Goal: Ask a question

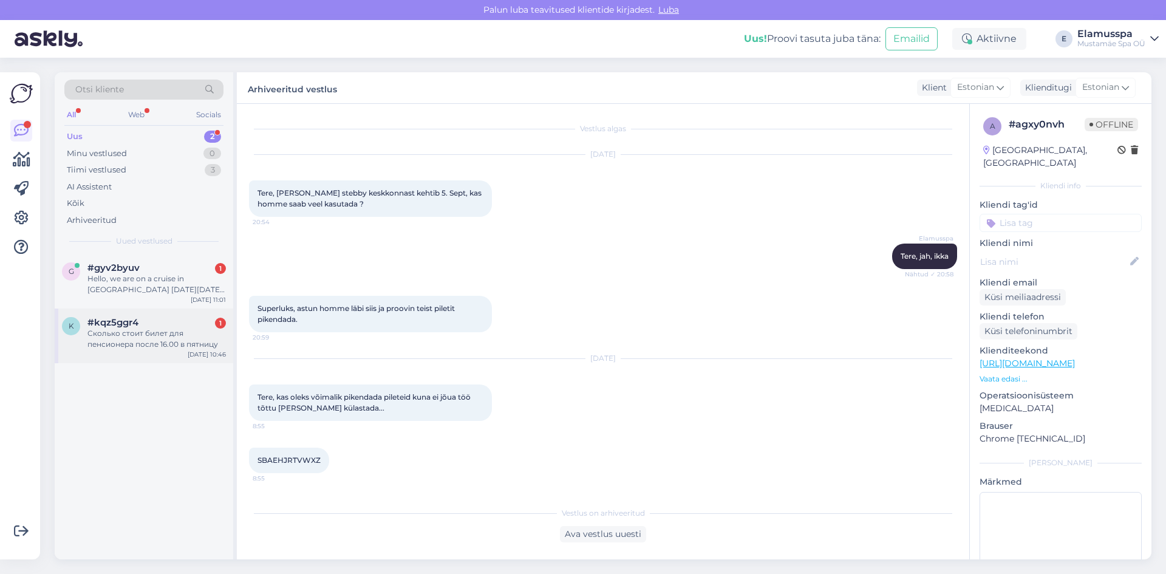
scroll to position [97, 0]
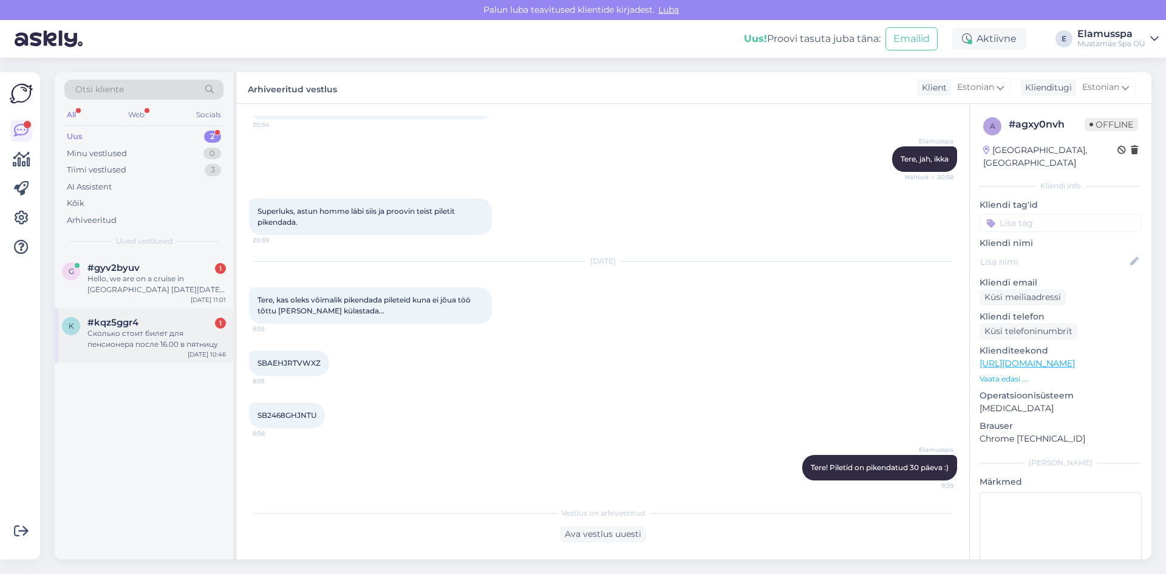
click at [193, 341] on div "Сколько стоит билет для пенсионера после 16.00 в пятницу" at bounding box center [156, 339] width 138 height 22
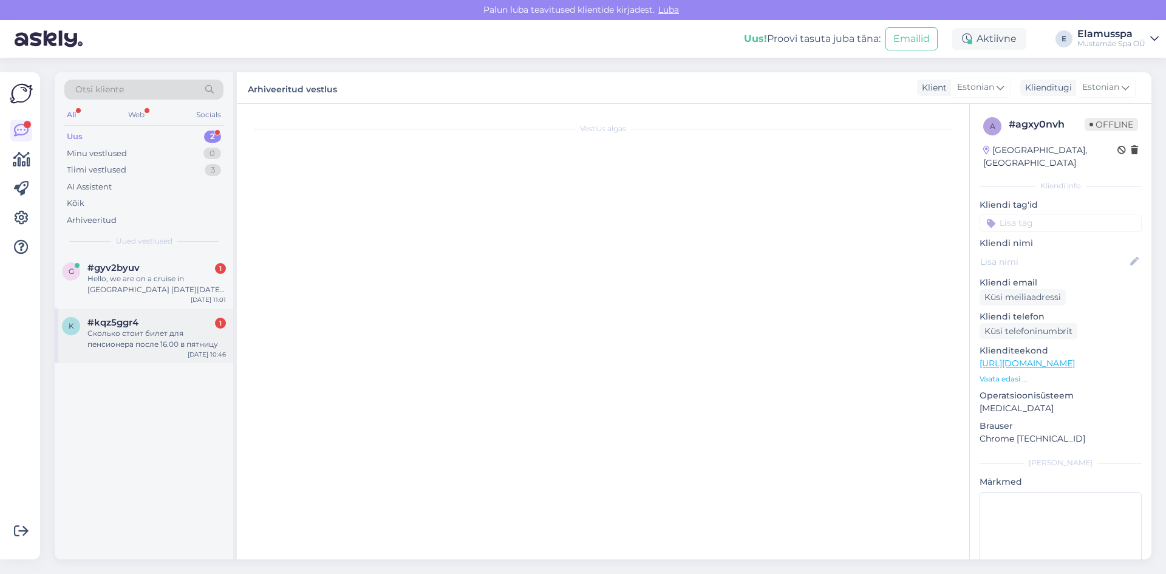
scroll to position [0, 0]
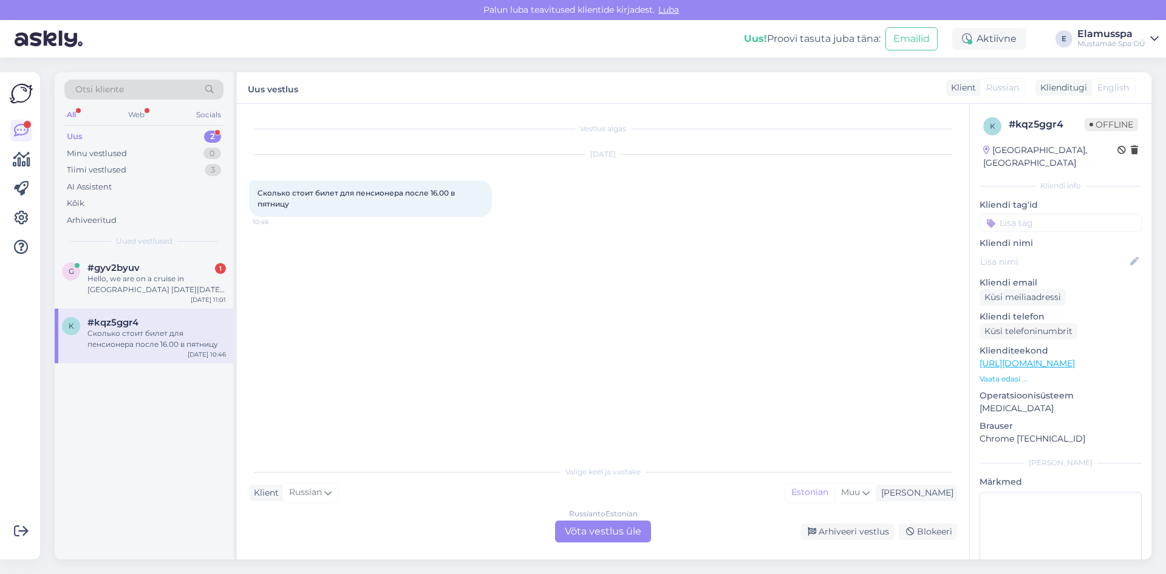
click at [602, 533] on div "Russian to Estonian Võta vestlus üle" at bounding box center [603, 532] width 96 height 22
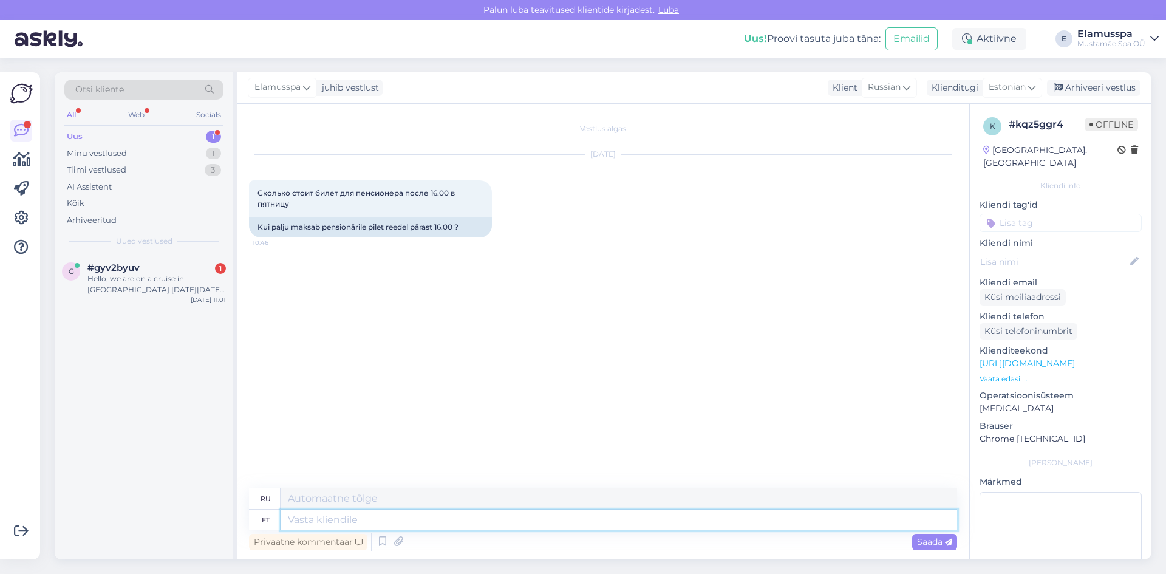
click at [421, 510] on textarea at bounding box center [619, 520] width 677 height 21
type textarea "[PERSON_NAME]"
type textarea "Б"
type textarea "Билет"
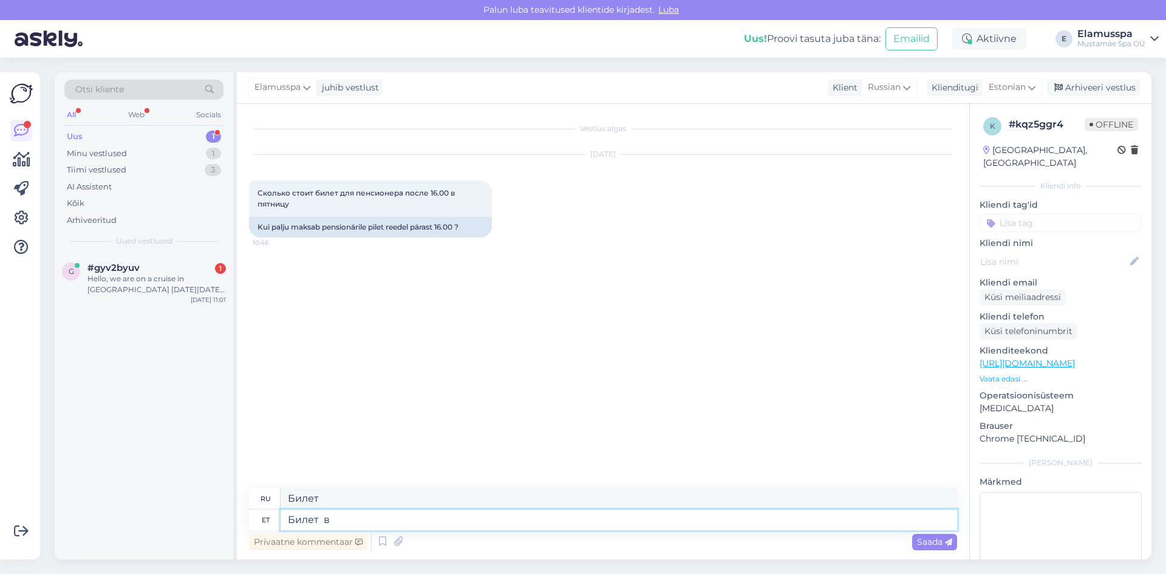
type textarea "Билет в"
type textarea "Билет"
type textarea "Билет в"
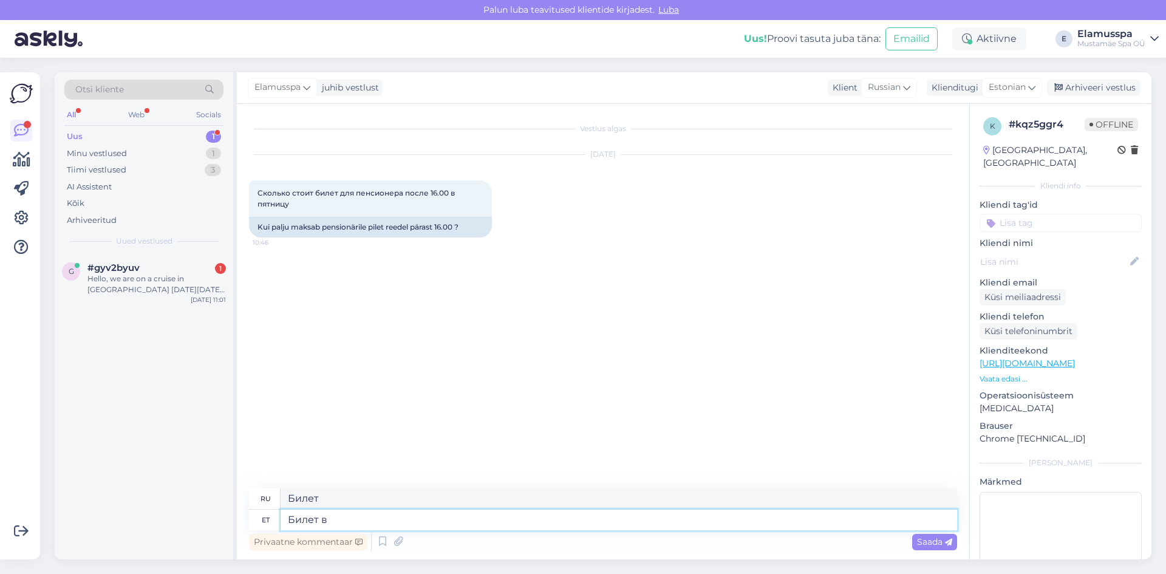
type textarea "Билет в"
type textarea "Билет в бассейн"
type textarea "Билет в бассейн стоит"
type textarea "Билет в бассейн того стоит."
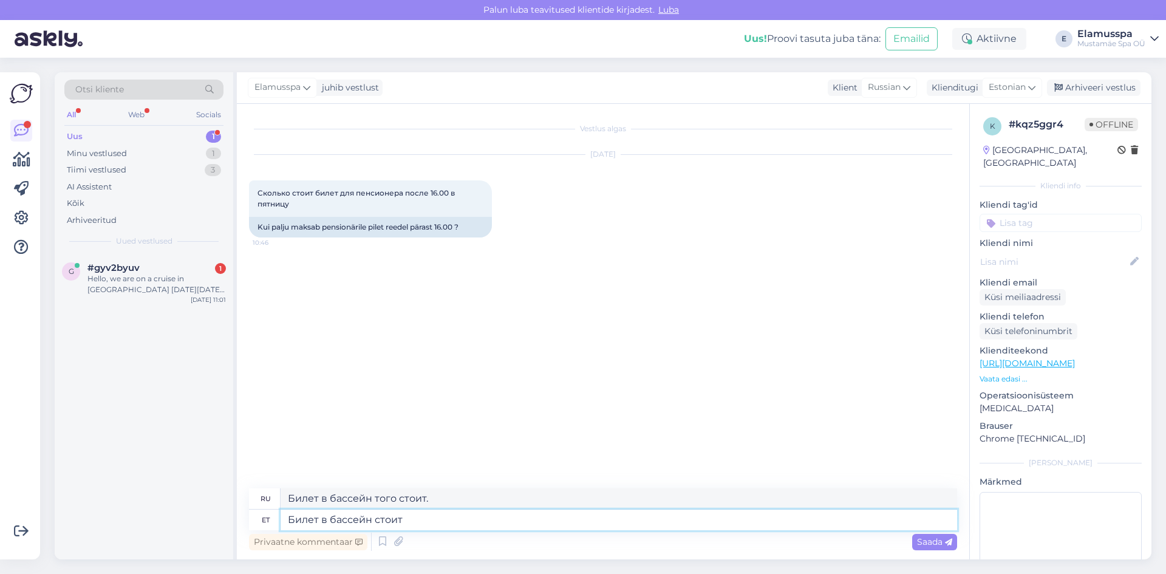
type textarea "Билет в бассейн стоит 2"
type textarea "Билет в бассейн стоит 25 евро"
type textarea "Билет в бассейн стоит 25"
type textarea "Билет в бассейн стоит 25 евр"
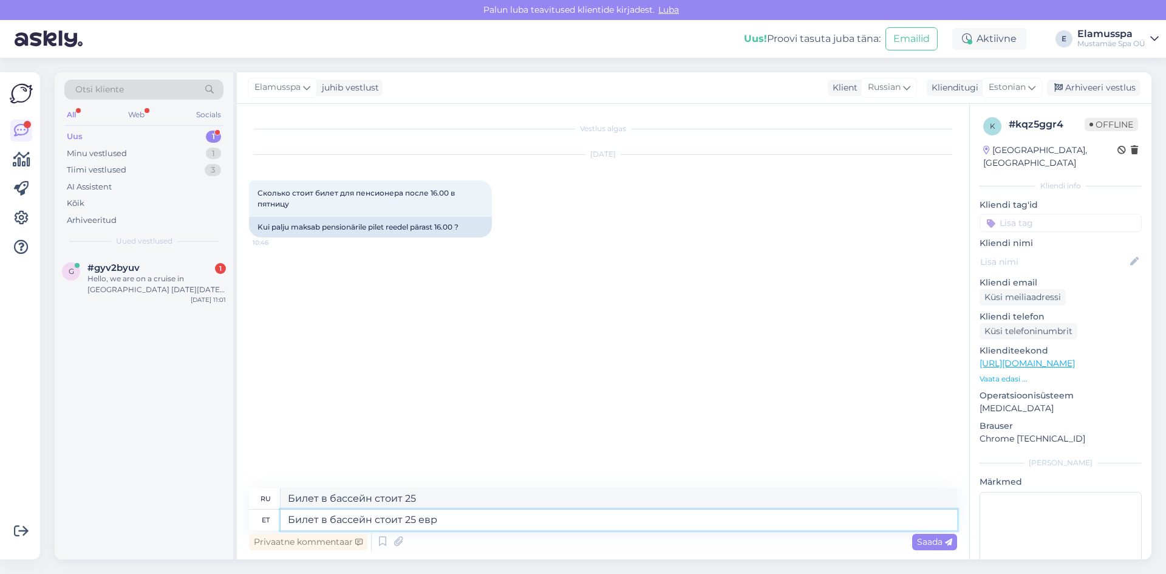
type textarea "Билет в бассейн стоит 25 евро."
type textarea "Билет в бассейн стоит"
type textarea "Билет в бассейн стоит 25"
type textarea "Билет в бассейн стоит 12"
type textarea "Билет в бассейн того стоит."
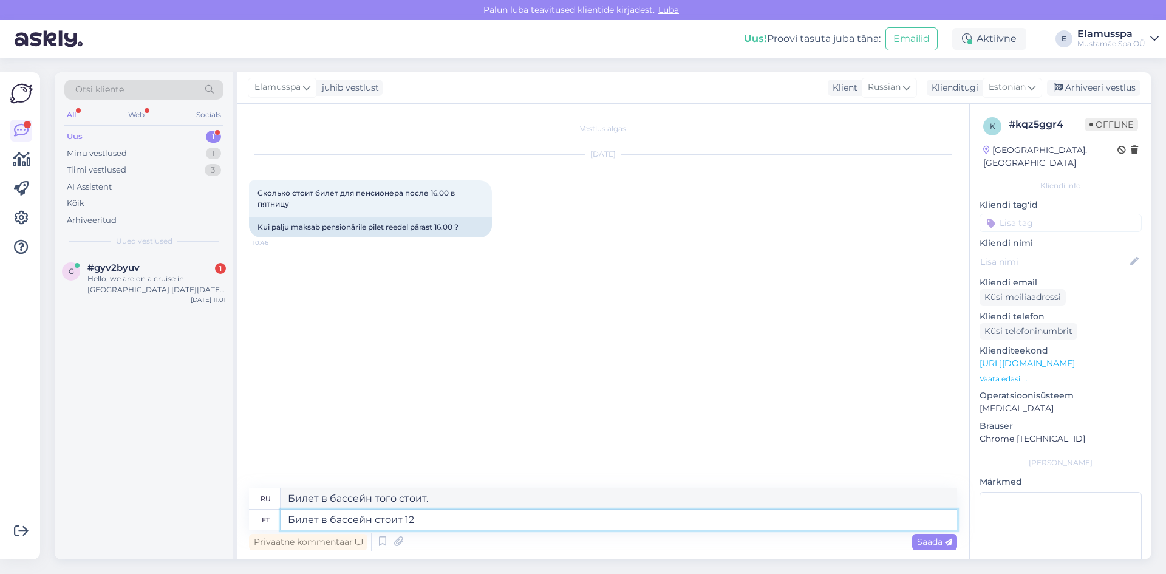
type textarea "Билет в бассейн стоит 12 е"
type textarea "Билет в бассейн стоит 12"
type textarea "Билет в бассейн стоит 12 евро,"
type textarea "Билет в бассейн стоит 12 евро, билет в"
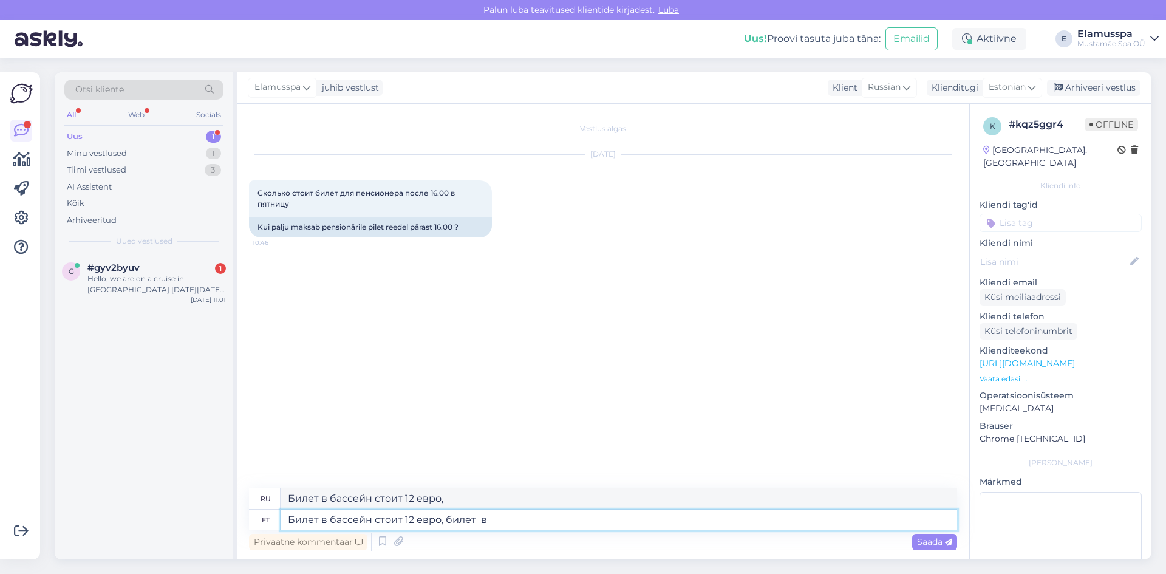
type textarea "Билет в бассейн стоит 12 евро, билет"
type textarea "Билет в бассейн стоит 12 евро, билет в"
type textarea "Билет в бассейн стоит 12 евро, билет в бассейн."
type textarea "Билет в бассейн стоит 12 евро, билет в"
type textarea "Билет в бассейн стоит 12 евро, билет"
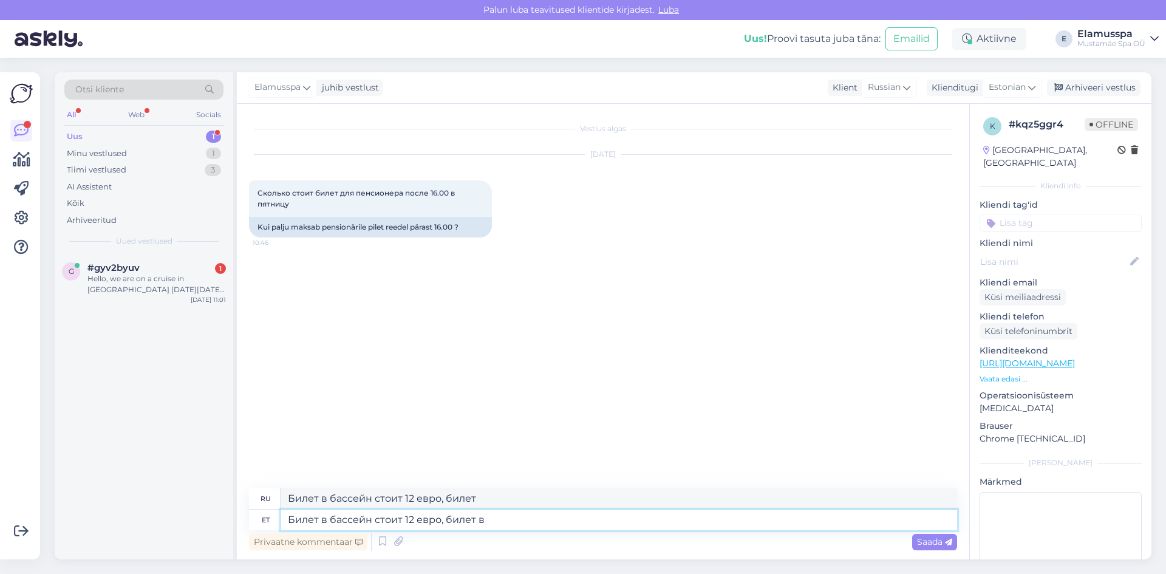
type textarea "Билет в бассейн стоит 12 евро, билет в"
type textarea "Билет в бассейн стоит 12 евро, билет в бассейн."
type textarea "Билет в бассейн стоит 12 евро, билет в спа"
type textarea "Билет в бассейн стоит 12 евро, билет в спа-центр — 12 евро."
type textarea "Билет в бассейн стоит 12 евро, билет в спа стоит"
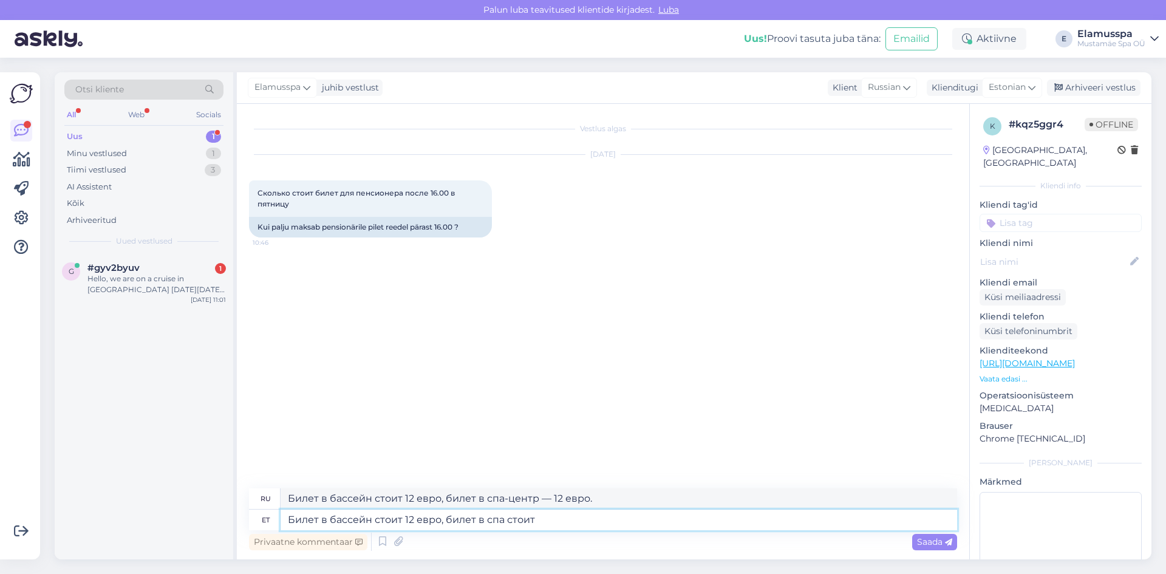
type textarea "Билет в бассейн стоит 12 евро, билет в спа-центр стоит"
type textarea "Билет в бассейн стоит 12 евро, билет в спа стоит 25"
type textarea "Билет в бассейн стоит 12 евро, билет в спа стоит 25 евро."
type textarea "Билет в бассейн стоит 12 евро, билет в [GEOGRAPHIC_DATA] — 25 евро."
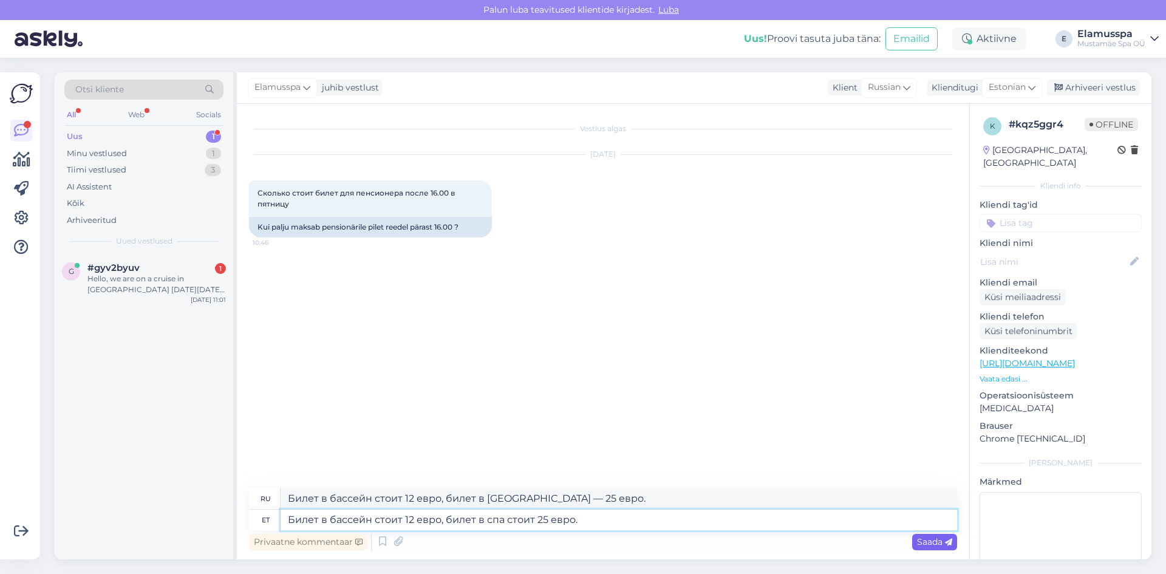
type textarea "Билет в бассейн стоит 12 евро, билет в спа стоит 25 евро."
click at [942, 549] on div "Saada" at bounding box center [934, 542] width 45 height 16
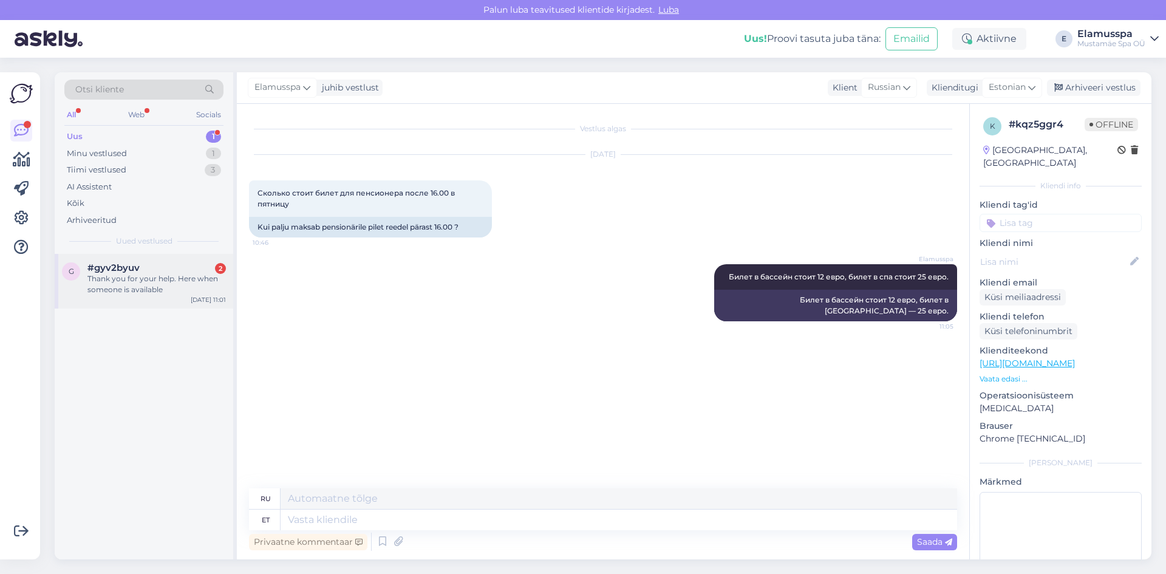
click at [183, 272] on div "#gyv2byuv 2" at bounding box center [156, 267] width 138 height 11
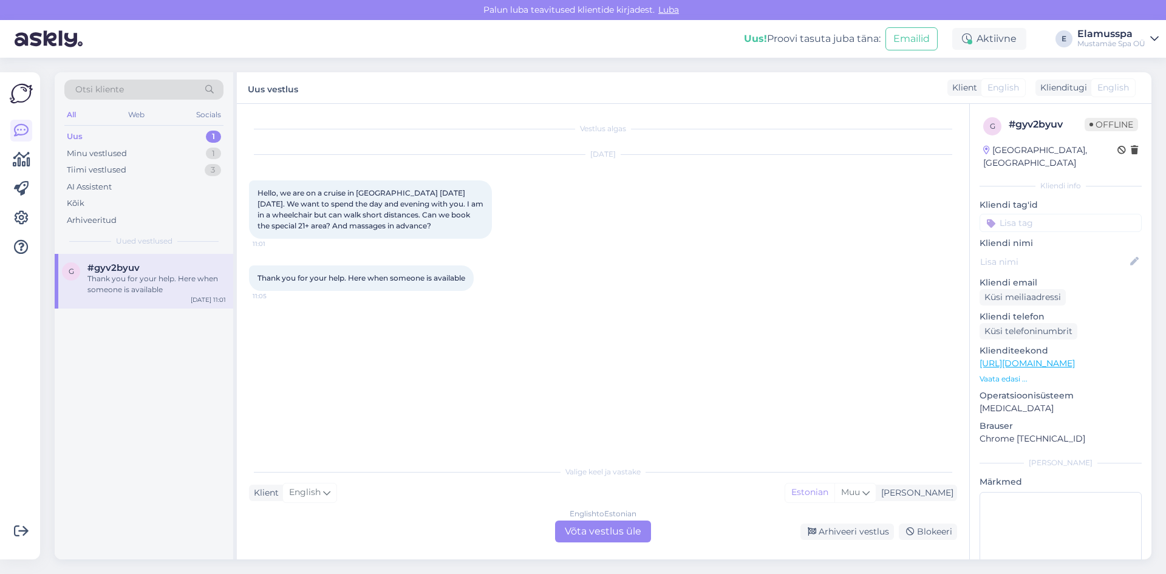
click at [610, 531] on div "English to Estonian Võta vestlus üle" at bounding box center [603, 532] width 96 height 22
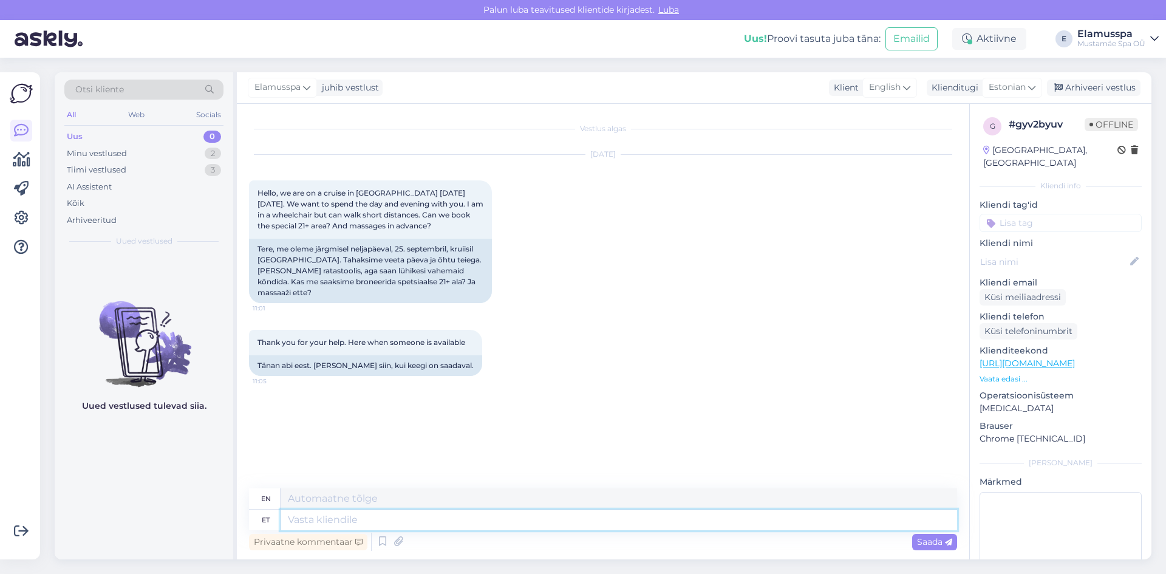
click at [391, 520] on textarea at bounding box center [619, 520] width 677 height 21
type textarea "П"
type textarea "g"
type textarea "Good"
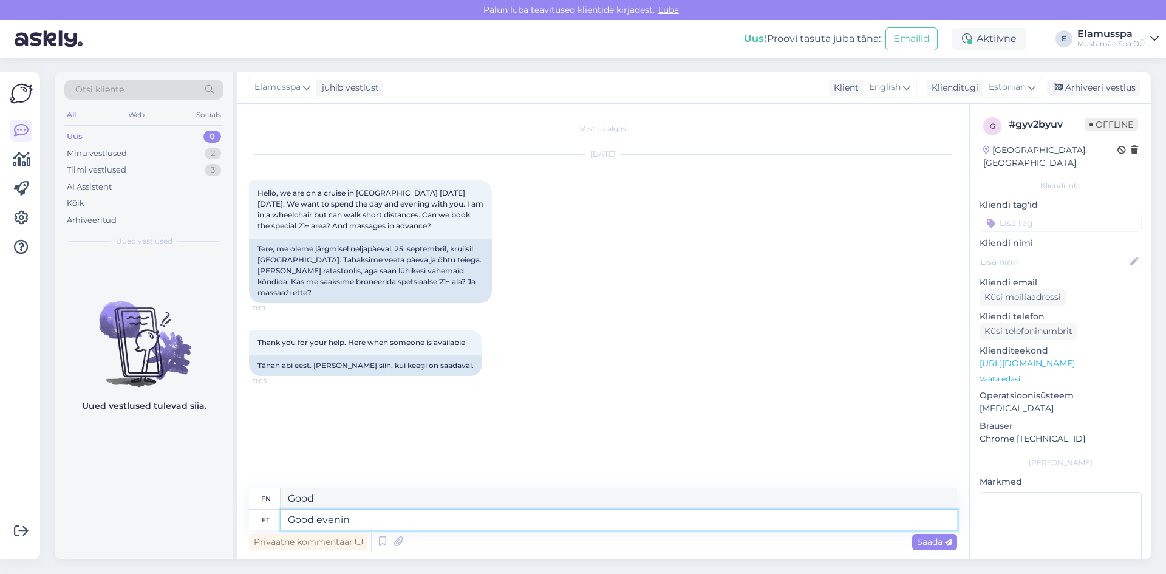
type textarea "Good evening"
type textarea "Good"
type textarea "Good morning!"
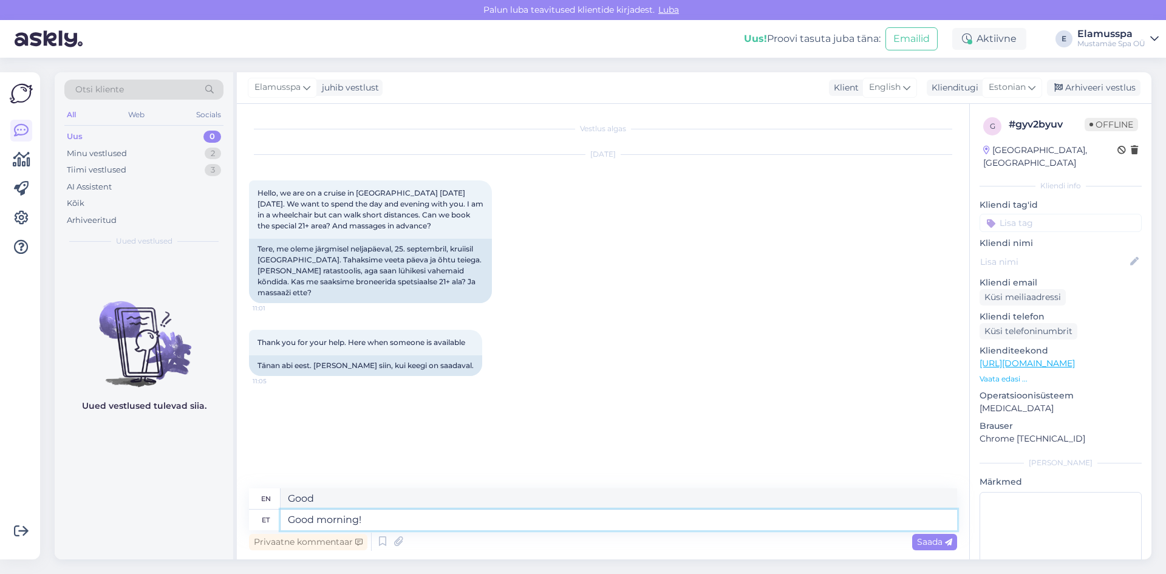
type textarea "Good morning!"
type textarea "Good morning! We"
type textarea "Good morning! We can"
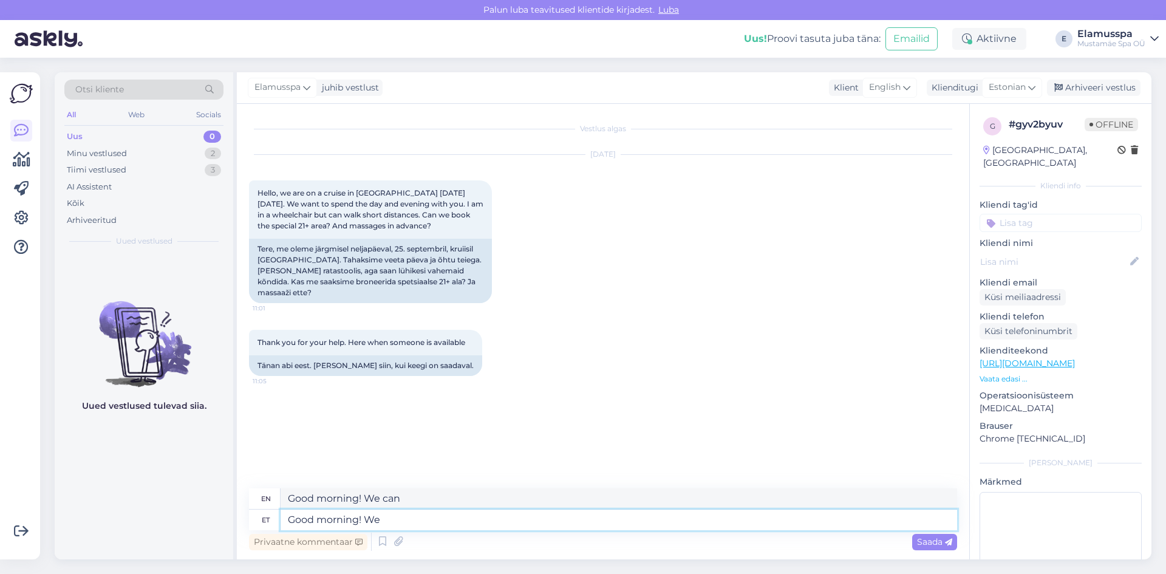
type textarea "Good morning! We ś"
type textarea "Good morning! We"
type textarea "Good morning! We suggest"
type textarea "Good morning! We suggest You"
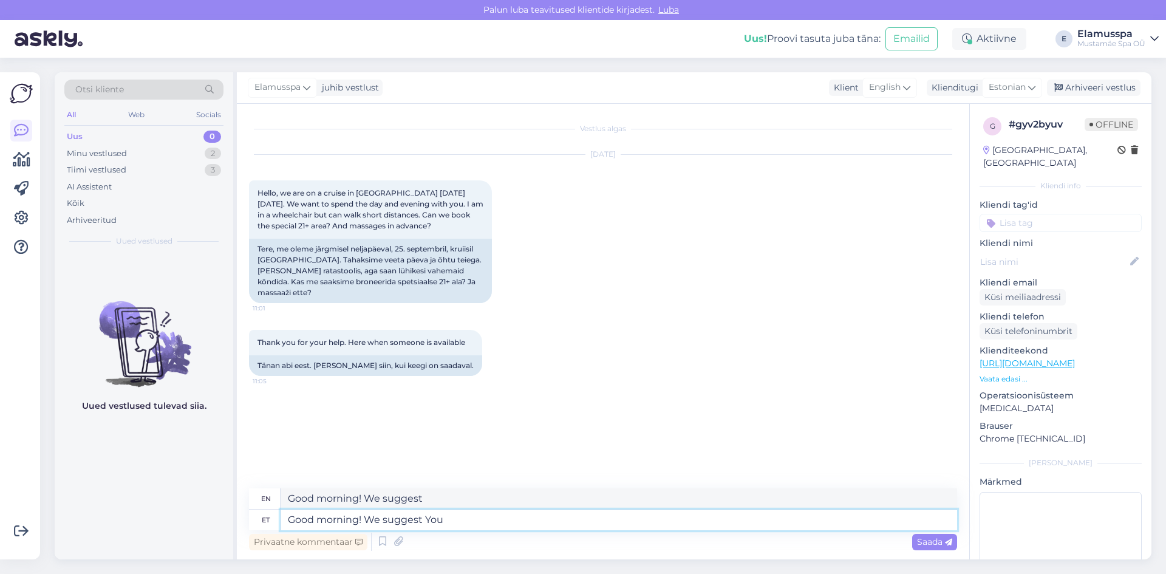
type textarea "Good morning! We suggest you"
type textarea "Good morning! We suggest You write"
type textarea "Good morning! We suggest you write"
type textarea "Good morning! We suggest You write us"
type textarea "Good morning! We suggest you write us"
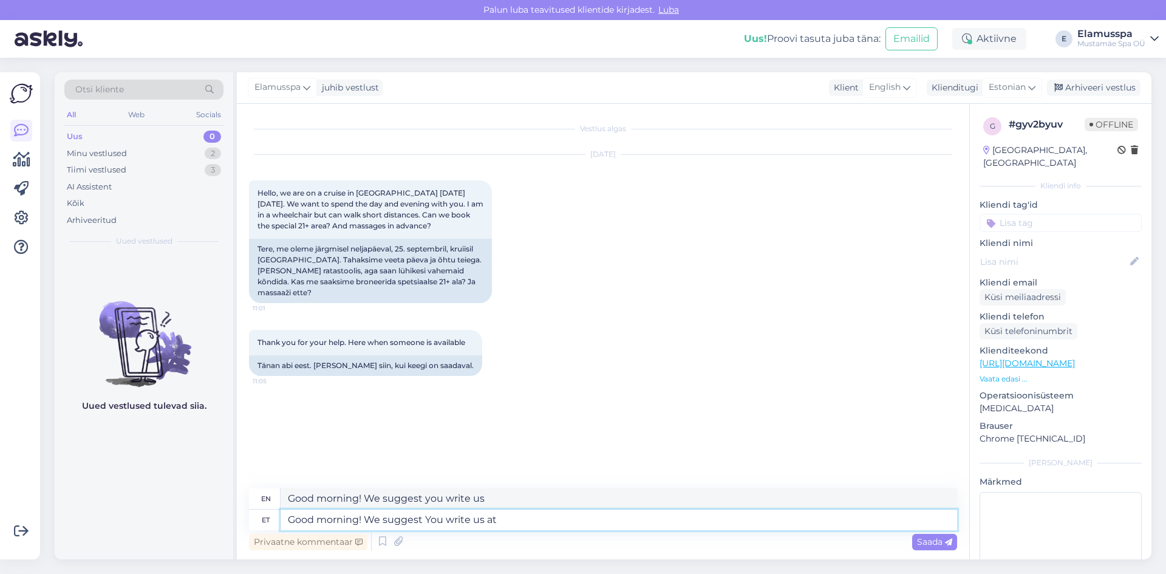
type textarea "Good morning! We suggest You write us at"
type textarea "Good morning! We suggest you write us at"
type textarea "Good morning! We suggest You write us at [EMAIL_ADDRESS][DOMAIN_NAME]"
type textarea "Good morning! We suggest you write us at [EMAIL_ADDRESS][DOMAIN_NAME]"
type textarea "Good morning! We suggest You e us at [EMAIL_ADDRESS][DOMAIN_NAME]"
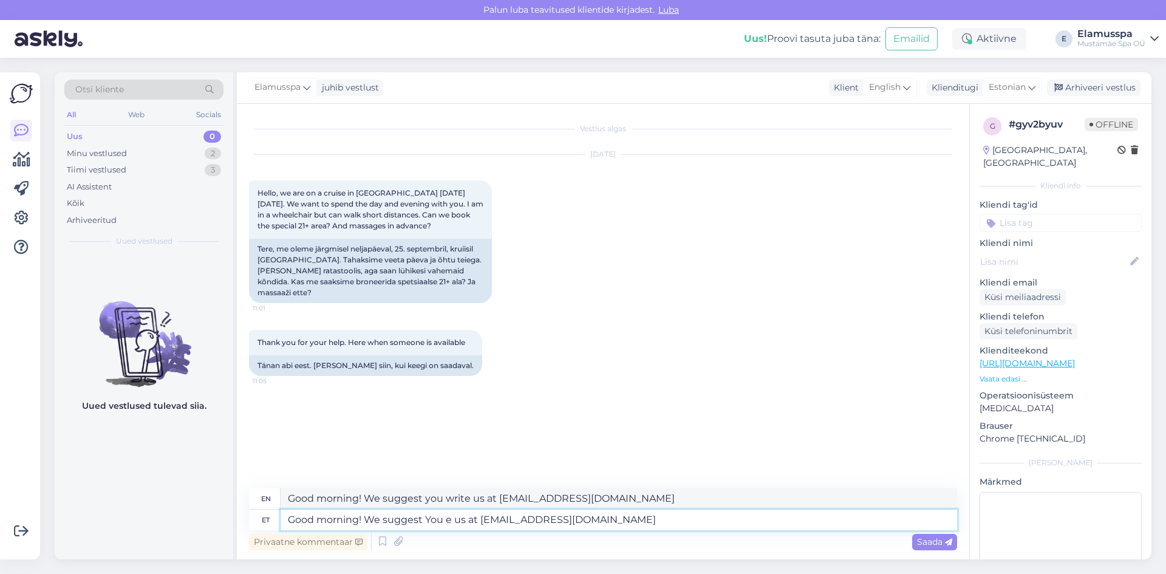
type textarea "Good morning! We suggest you email us at [EMAIL_ADDRESS][DOMAIN_NAME]"
type textarea "Good morning! We suggest You e us at [EMAIL_ADDRESS][DOMAIN_NAME]"
type textarea "Good morning! We suggest you e-us at [EMAIL_ADDRESS][DOMAIN_NAME]"
type textarea "Good morning! We suggest You email us at [EMAIL_ADDRESS][DOMAIN_NAME]"
type textarea "Good morning! We suggest you email us at [EMAIL_ADDRESS][DOMAIN_NAME]"
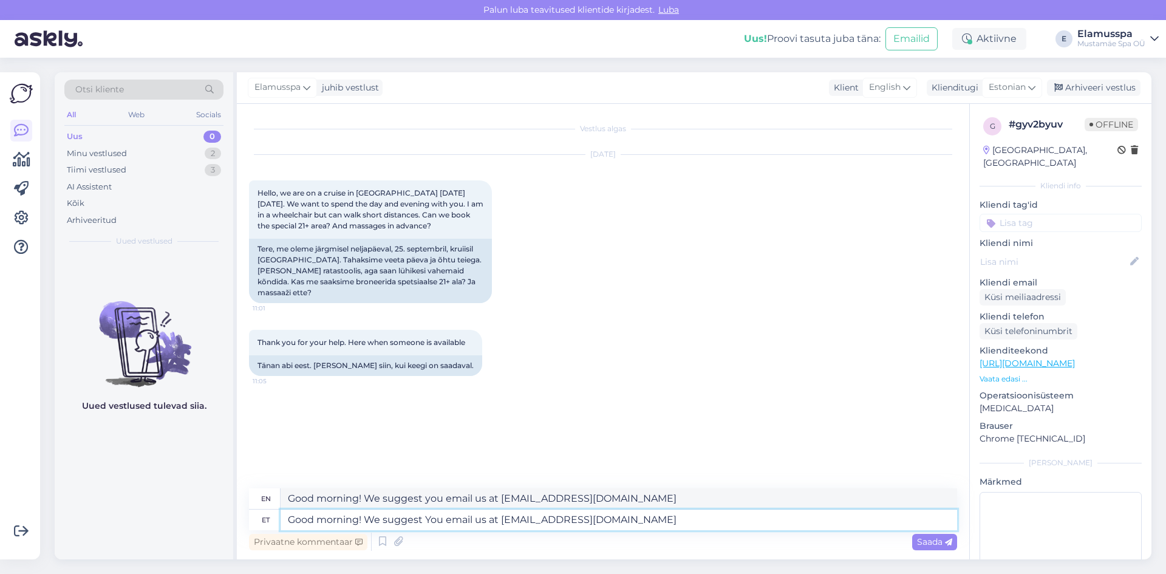
type textarea "Good morning! We suggest You email us at [EMAIL_ADDRESS][DOMAIN_NAME],"
type textarea "Good morning! We suggest You email us at [EMAIL_ADDRESS][DOMAIN_NAME]"
type textarea "Good morning! We suggest you email us at [EMAIL_ADDRESS][DOMAIN_NAME]"
type textarea "Good morning! We suggest You email us at [EMAIL_ADDRESS][DOMAIN_NAME] -"
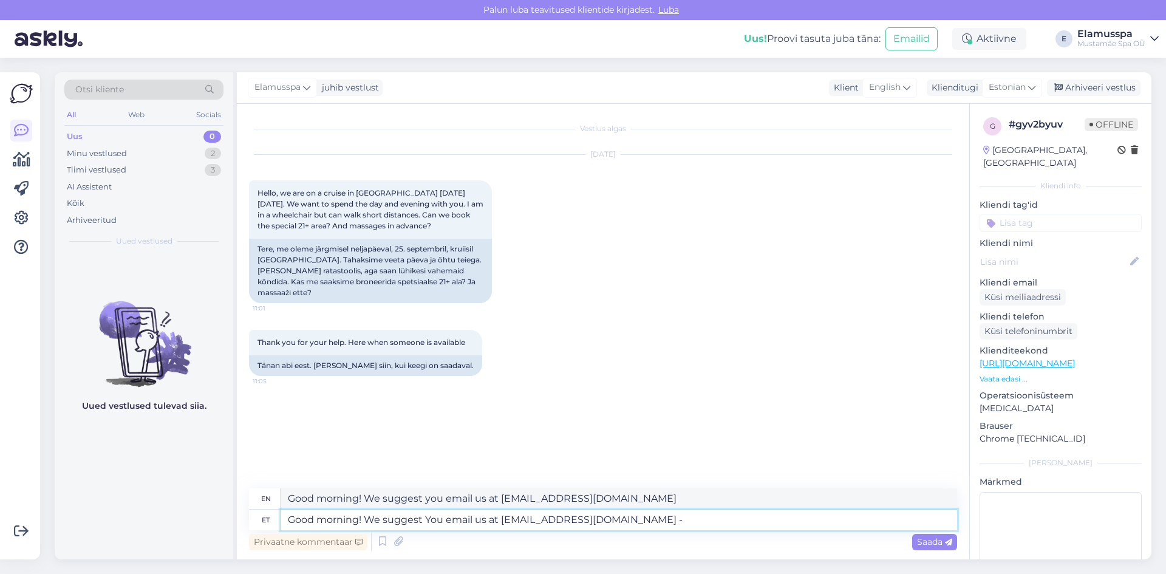
type textarea "Good morning! We suggest You email us at [EMAIL_ADDRESS][DOMAIN_NAME] -"
type textarea "Good morning! We suggest You email us at [EMAIL_ADDRESS][DOMAIN_NAME] - this"
type textarea "Good morning! We suggest you email us at [EMAIL_ADDRESS][DOMAIN_NAME] - this"
type textarea "Good morning! We suggest You email us at [EMAIL_ADDRESS][DOMAIN_NAME] - this is"
type textarea "Good morning! We suggest you email us at [EMAIL_ADDRESS][DOMAIN_NAME] - this is"
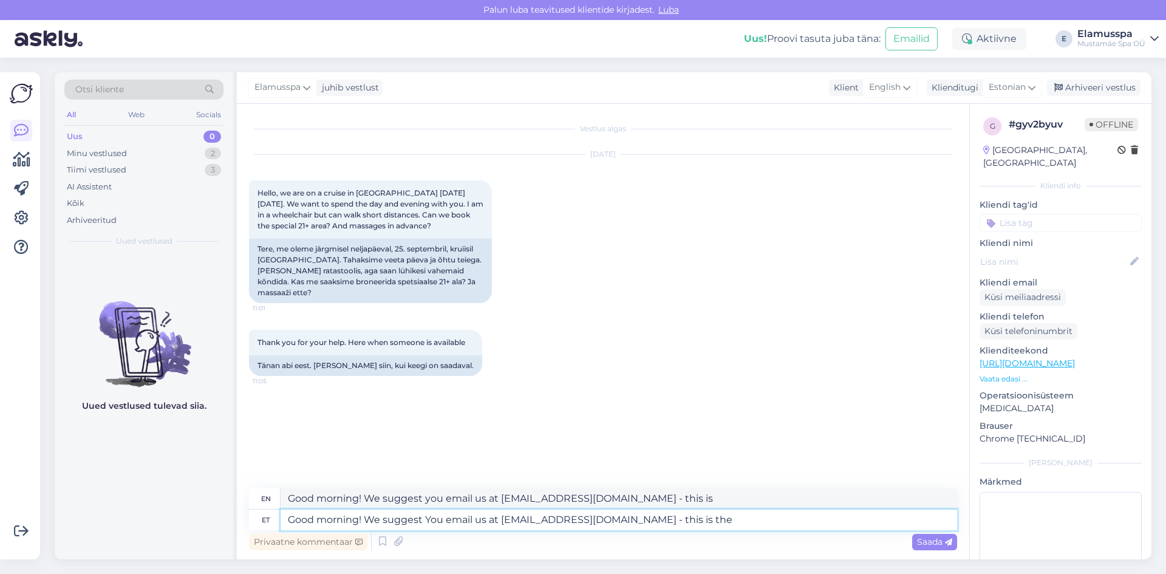
type textarea "Good morning! We suggest You email us at [EMAIL_ADDRESS][DOMAIN_NAME] - this is…"
type textarea "Good morning! We suggest you email us at [EMAIL_ADDRESS][DOMAIN_NAME] - this is…"
type textarea "Good morning! We suggest You email us at [EMAIL_ADDRESS][DOMAIN_NAME] - this is…"
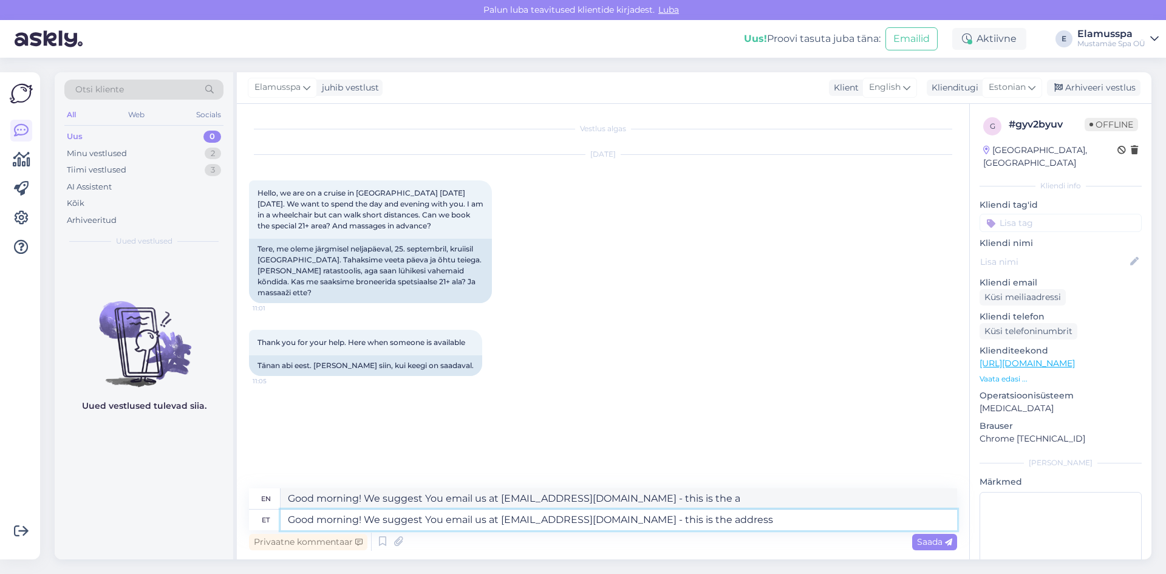
type textarea "Good morning! We suggest you email us at [EMAIL_ADDRESS][DOMAIN_NAME] - this is…"
type textarea "Good morning! We suggest You email us at [EMAIL_ADDRESS][DOMAIN_NAME] - this is…"
type textarea "Good morning! We suggest you email us at [EMAIL_ADDRESS][DOMAIN_NAME] - this is…"
type textarea "Good morning! We suggest You email us at [EMAIL_ADDRESS][DOMAIN_NAME] - this is…"
type textarea "Good morning! We suggest you email us at [EMAIL_ADDRESS][DOMAIN_NAME] - this is…"
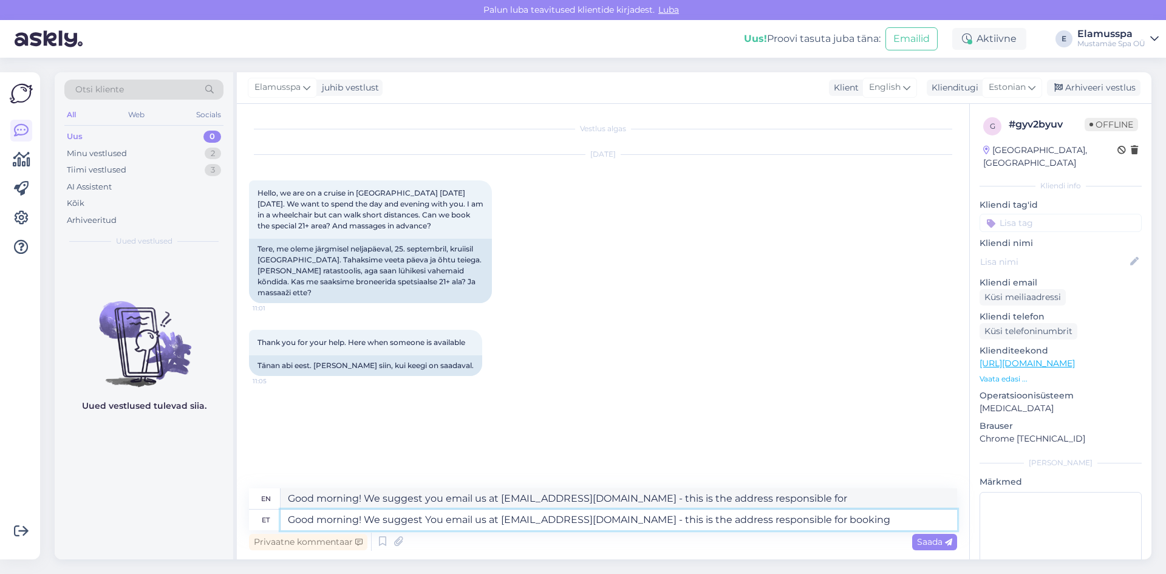
type textarea "Good morning! We suggest You email us at [EMAIL_ADDRESS][DOMAIN_NAME] - this is…"
type textarea "Good morning! We suggest you email us at [EMAIL_ADDRESS][DOMAIN_NAME] - this is…"
type textarea "Good morning! We suggest You email us at [EMAIL_ADDRESS][DOMAIN_NAME] - this is…"
type textarea "Good morning! We suggest you email us at [EMAIL_ADDRESS][DOMAIN_NAME] - this is…"
type textarea "Good morning! We suggest You email us at [EMAIL_ADDRESS][DOMAIN_NAME] - this is…"
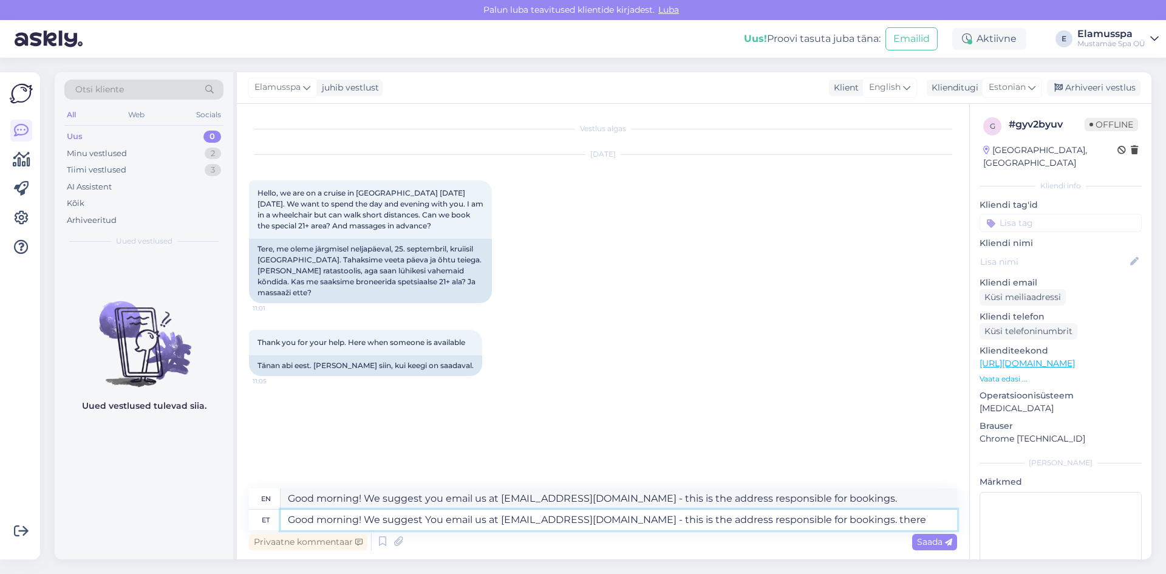
type textarea "Good morning! We suggest you email us at [EMAIL_ADDRESS][DOMAIN_NAME] - this is…"
type textarea "Good morning! We suggest You email us at [EMAIL_ADDRESS][DOMAIN_NAME] - this is…"
type textarea "Good morning! We suggest you email us at [EMAIL_ADDRESS][DOMAIN_NAME] - this is…"
type textarea "Good morning! We suggest You email us at [EMAIL_ADDRESS][DOMAIN_NAME] - this is…"
type textarea "Good morning! We suggest you email us at [EMAIL_ADDRESS][DOMAIN_NAME] - this is…"
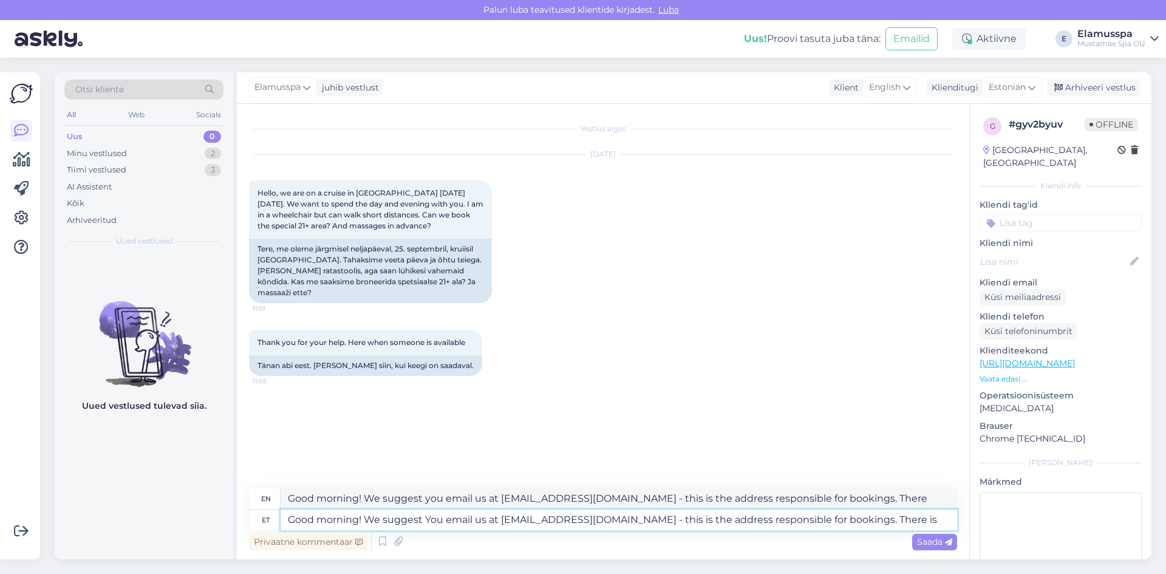
type textarea "Good morning! We suggest You email us at [EMAIL_ADDRESS][DOMAIN_NAME] - this is…"
type textarea "Good morning! We suggest you email us at [EMAIL_ADDRESS][DOMAIN_NAME] - this is…"
type textarea "Good morning! We suggest You email us at [EMAIL_ADDRESS][DOMAIN_NAME] - this is…"
type textarea "Good morning! We suggest you email us at [EMAIL_ADDRESS][DOMAIN_NAME] - this is…"
type textarea "Good morning! We suggest You email us at [EMAIL_ADDRESS][DOMAIN_NAME] - this is…"
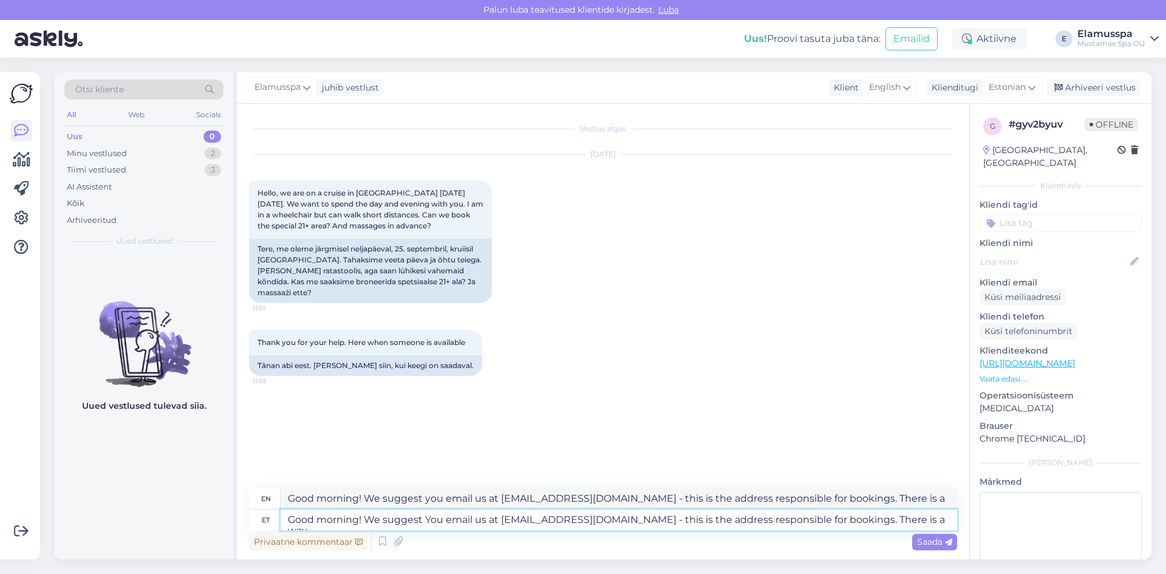
type textarea "Good morning! We suggest you email us at [EMAIL_ADDRESS][DOMAIN_NAME] - this is…"
type textarea "Good morning! We suggest You email us at [EMAIL_ADDRESS][DOMAIN_NAME] - this is…"
type textarea "Good morning! We suggest you email us at [EMAIL_ADDRESS][DOMAIN_NAME] - this is…"
type textarea "Good morning! We suggest You email us at [EMAIL_ADDRESS][DOMAIN_NAME] - this is…"
type textarea "Good morning! We suggest you email us at [EMAIL_ADDRESS][DOMAIN_NAME] - this is…"
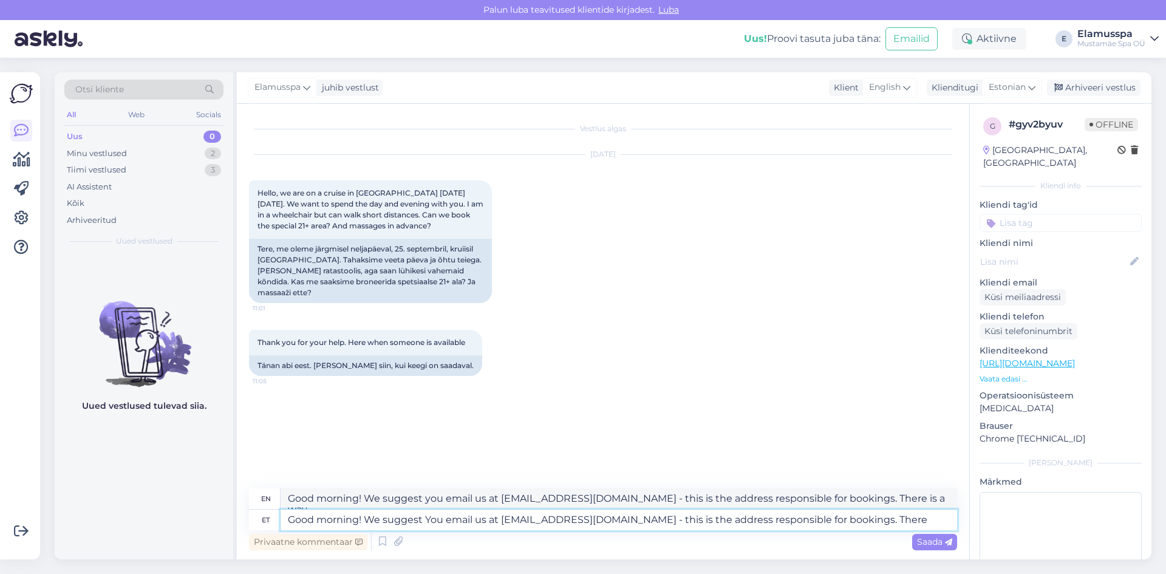
type textarea "Good morning! We suggest You email us at [EMAIL_ADDRESS][DOMAIN_NAME] - this is…"
type textarea "Good morning! We suggest you email us at [EMAIL_ADDRESS][DOMAIN_NAME] - this is…"
type textarea "Good morning! We suggest You email us at [EMAIL_ADDRESS][DOMAIN_NAME] - this is…"
type textarea "Good morning! We suggest you email us at [EMAIL_ADDRESS][DOMAIN_NAME] - this is…"
type textarea "Good morning! We suggest You email us at [EMAIL_ADDRESS][DOMAIN_NAME] - this is…"
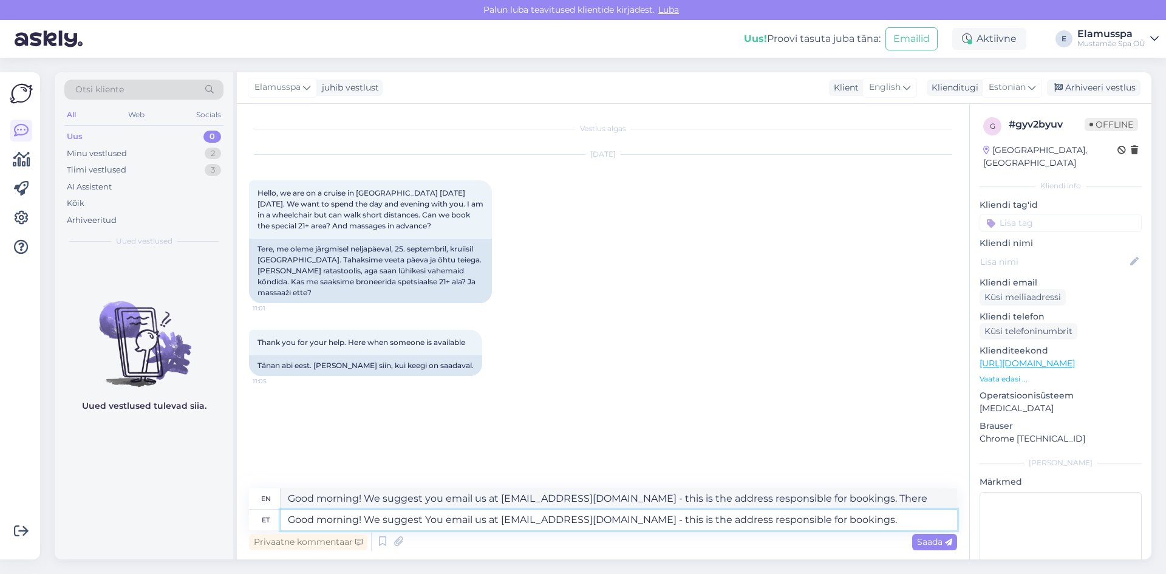
type textarea "Good morning! We suggest you email us at [EMAIL_ADDRESS][DOMAIN_NAME] - this is…"
type textarea "Good morning! We suggest You email us at [EMAIL_ADDRESS][DOMAIN_NAME] - this is…"
type textarea "Good morning! We suggest you email us at [EMAIL_ADDRESS][DOMAIN_NAME] - this is…"
type textarea "Good morning! We suggest You email us at [EMAIL_ADDRESS][DOMAIN_NAME] - this is…"
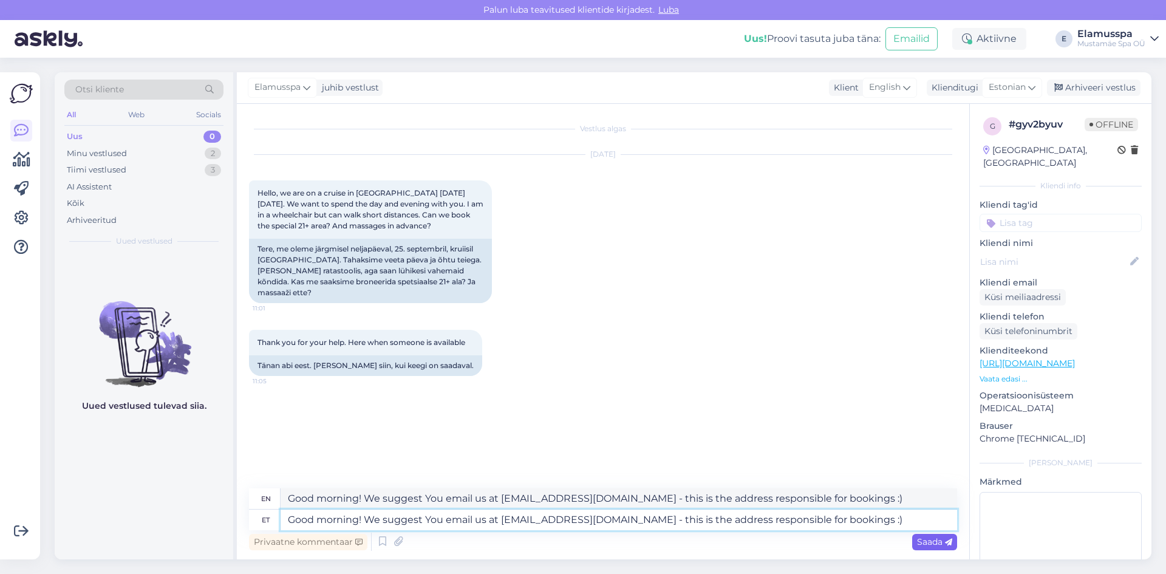
type textarea "Good morning! We suggest You email us at [EMAIL_ADDRESS][DOMAIN_NAME] - this is…"
click at [928, 541] on span "Saada" at bounding box center [934, 541] width 35 height 11
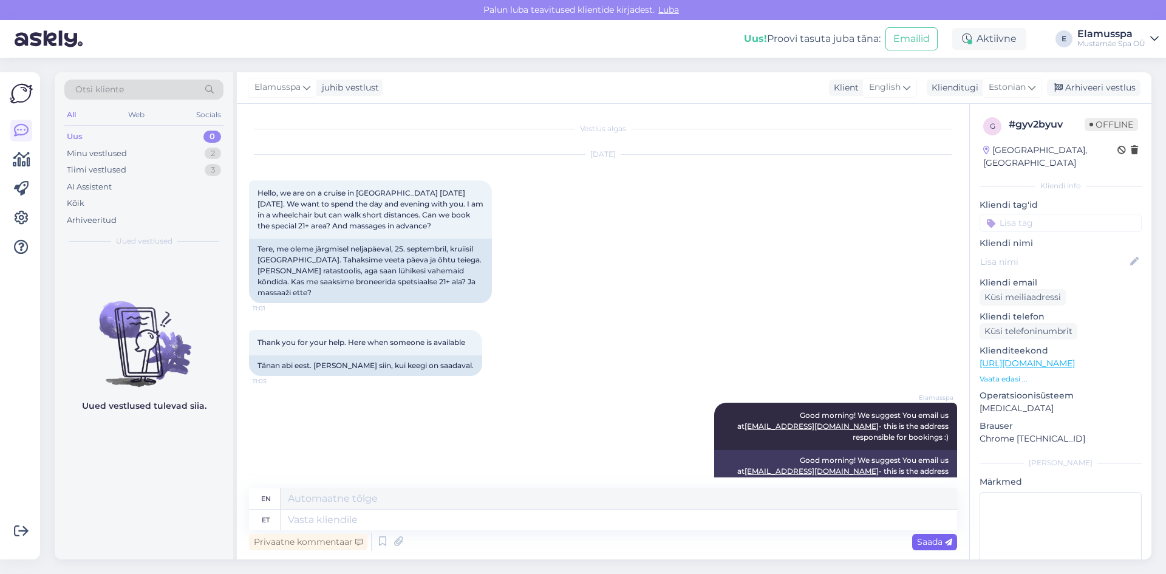
scroll to position [18, 0]
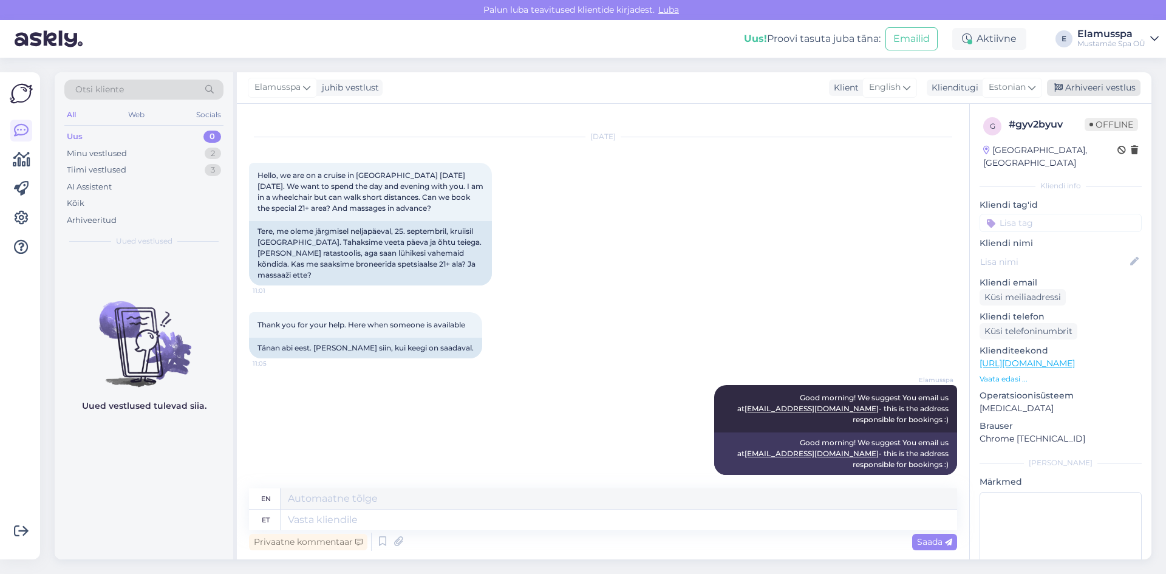
click at [1081, 89] on div "Arhiveeri vestlus" at bounding box center [1094, 88] width 94 height 16
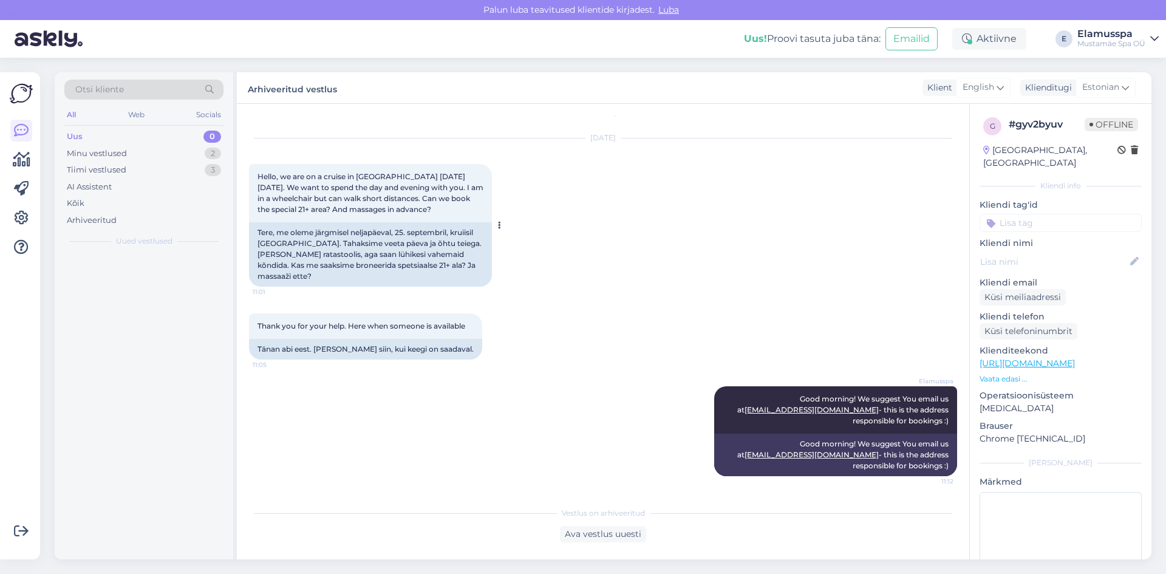
scroll to position [5, 0]
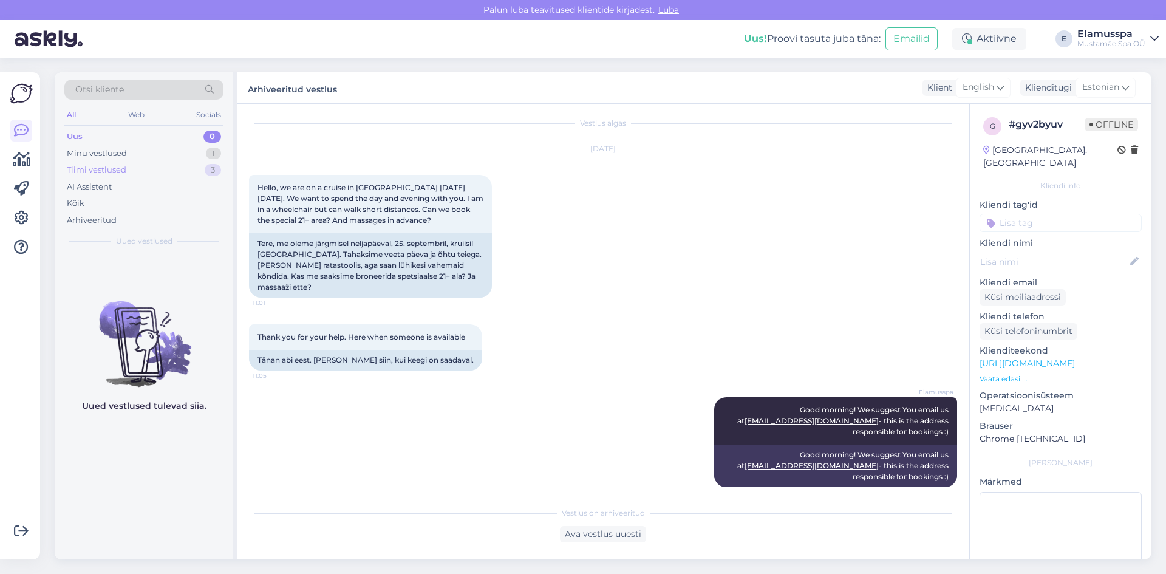
click at [171, 162] on div "Tiimi vestlused 3" at bounding box center [143, 170] width 159 height 17
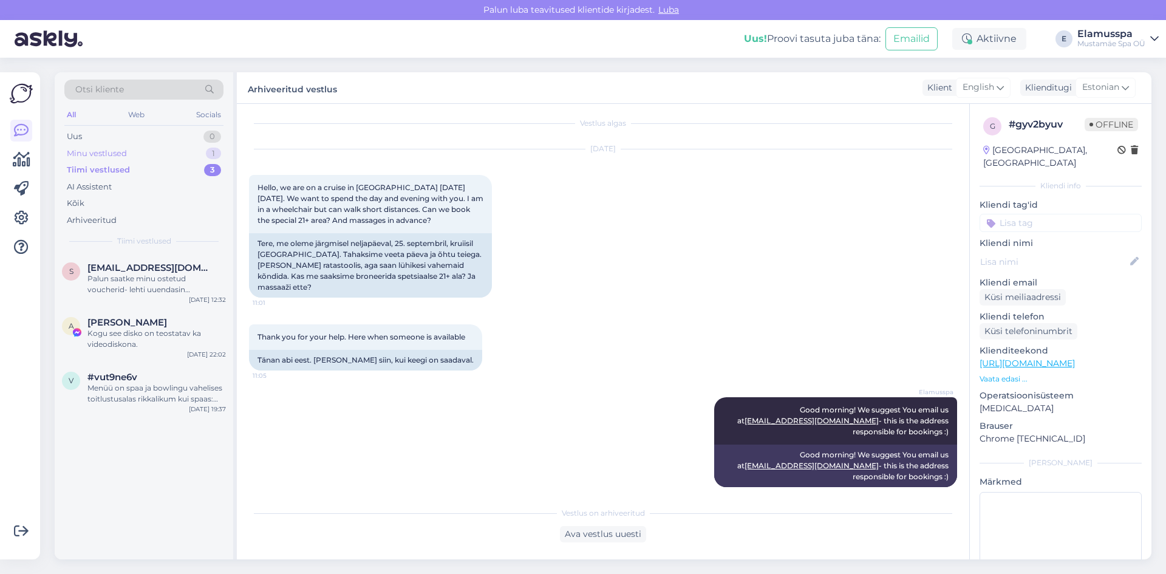
click at [168, 156] on div "Minu vestlused 1" at bounding box center [143, 153] width 159 height 17
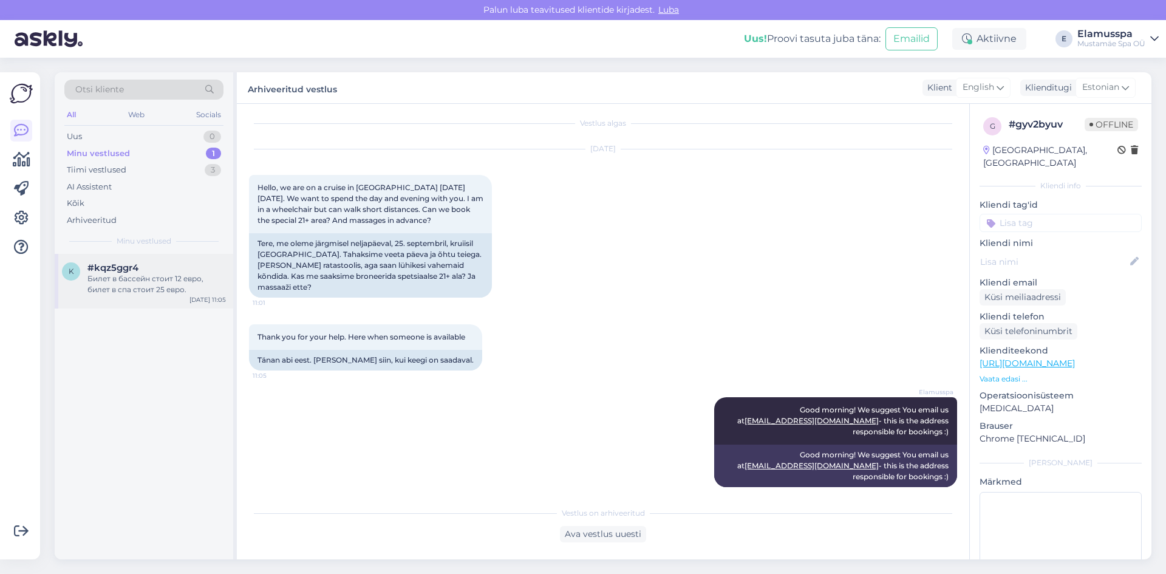
click at [100, 269] on span "#kqz5ggr4" at bounding box center [112, 267] width 51 height 11
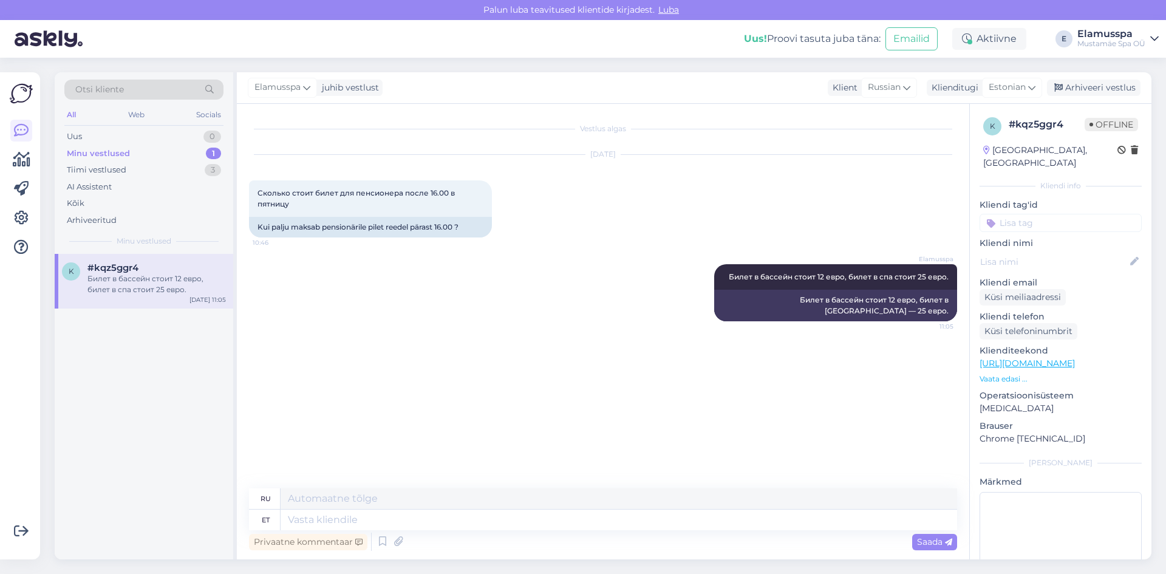
click at [1074, 76] on div "Elamusspa juhib vestlust Klient [DEMOGRAPHIC_DATA] Klienditugi Estonian Arhivee…" at bounding box center [694, 88] width 915 height 32
click at [1075, 80] on div "Arhiveeri vestlus" at bounding box center [1094, 88] width 94 height 16
